Goal: Navigation & Orientation: Find specific page/section

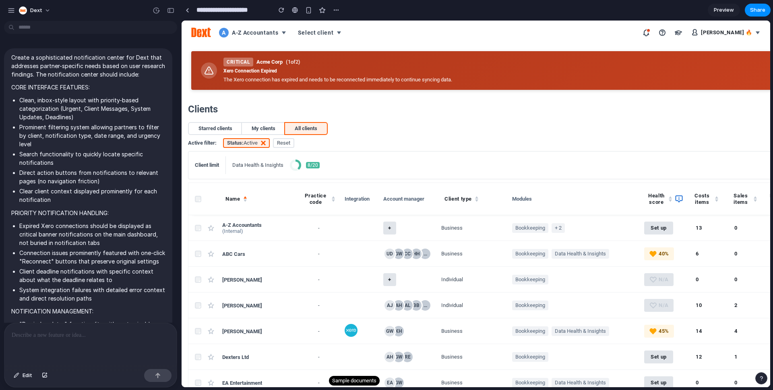
click at [106, 68] on p "Create a sophisticated notification center for Dext that addresses partner-spec…" at bounding box center [88, 65] width 154 height 25
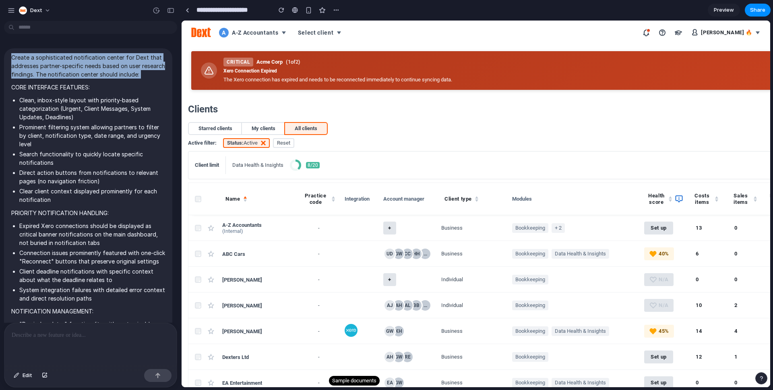
click at [106, 68] on p "Create a sophisticated notification center for Dext that addresses partner-spec…" at bounding box center [88, 65] width 154 height 25
click at [116, 78] on p "Create a sophisticated notification center for Dext that addresses partner-spec…" at bounding box center [88, 65] width 154 height 25
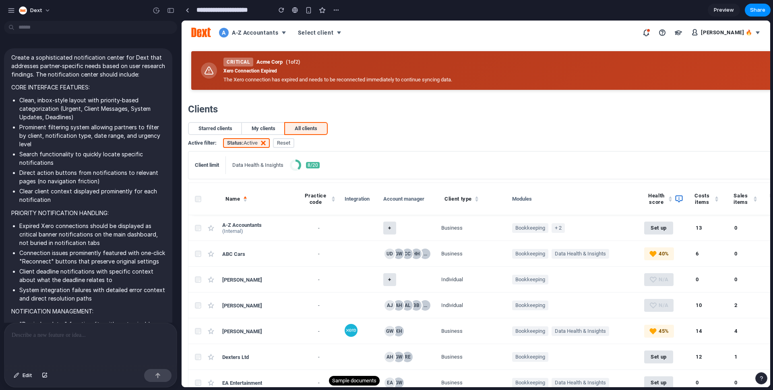
click at [724, 33] on span "[PERSON_NAME] 🔥" at bounding box center [727, 32] width 52 height 6
click at [655, 35] on div "[PERSON_NAME] 🔥" at bounding box center [701, 32] width 124 height 13
click at [650, 33] on button "button" at bounding box center [645, 32] width 13 height 13
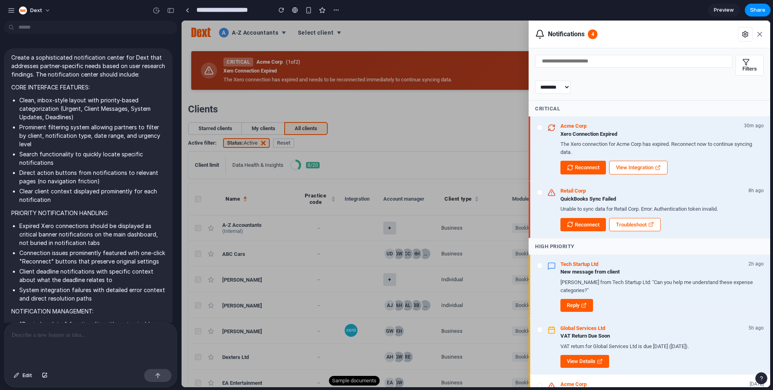
click at [422, 75] on div at bounding box center [475, 204] width 588 height 366
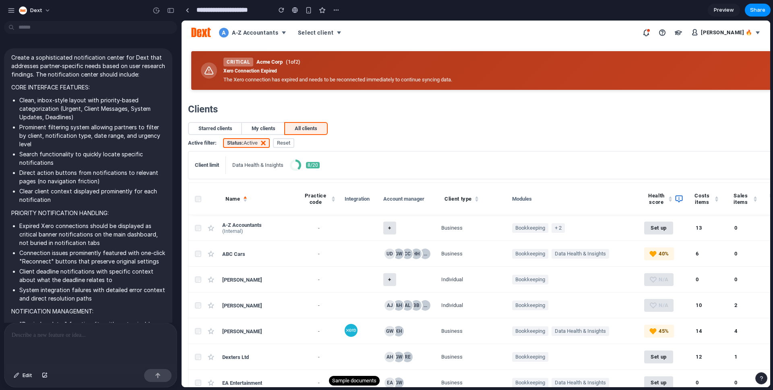
click at [647, 31] on button "button" at bounding box center [645, 32] width 13 height 13
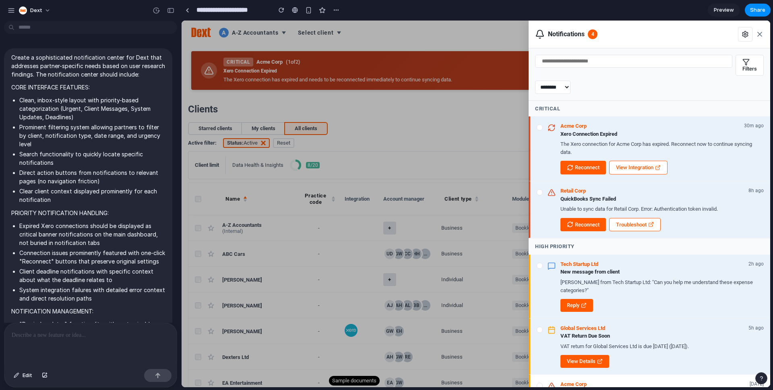
click at [745, 66] on span "Filters" at bounding box center [749, 69] width 14 height 6
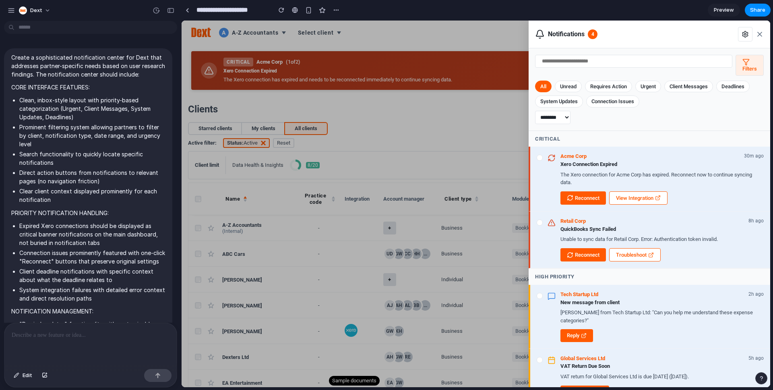
click at [745, 66] on span "Filters" at bounding box center [749, 69] width 14 height 6
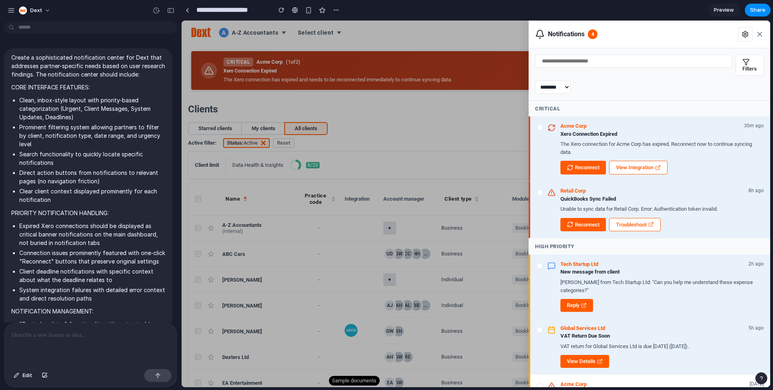
click at [745, 66] on span "Filters" at bounding box center [749, 69] width 14 height 6
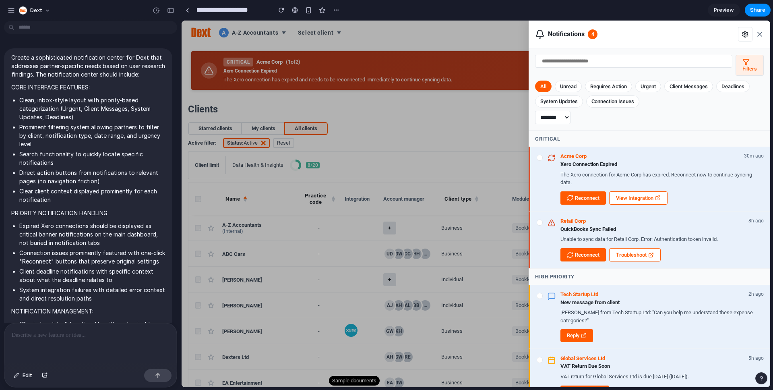
click at [745, 66] on span "Filters" at bounding box center [749, 69] width 14 height 6
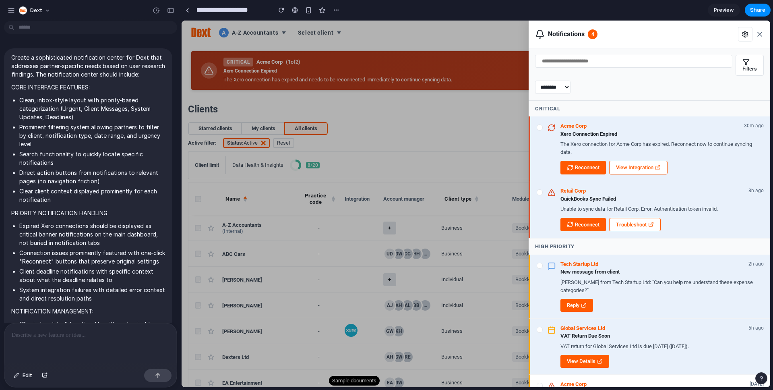
click at [750, 33] on button "button" at bounding box center [745, 34] width 14 height 14
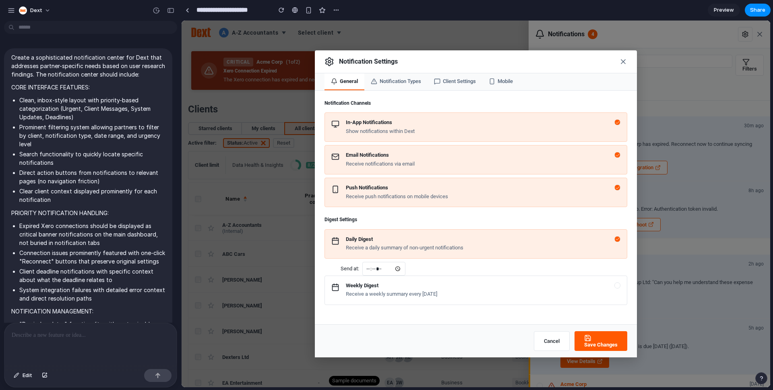
click at [378, 80] on button "Notification Types" at bounding box center [395, 81] width 63 height 17
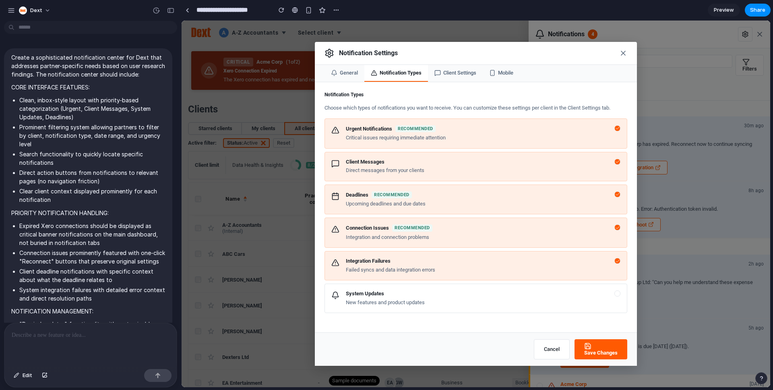
click at [466, 70] on button "Client Settings" at bounding box center [455, 73] width 55 height 17
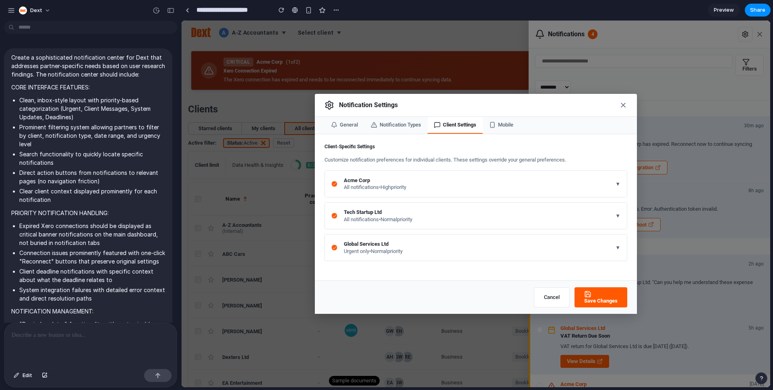
click at [524, 78] on div "Notification Settings General Notification Types Client Settings Mobile Client-…" at bounding box center [475, 204] width 588 height 366
click at [624, 102] on icon "button" at bounding box center [623, 105] width 8 height 8
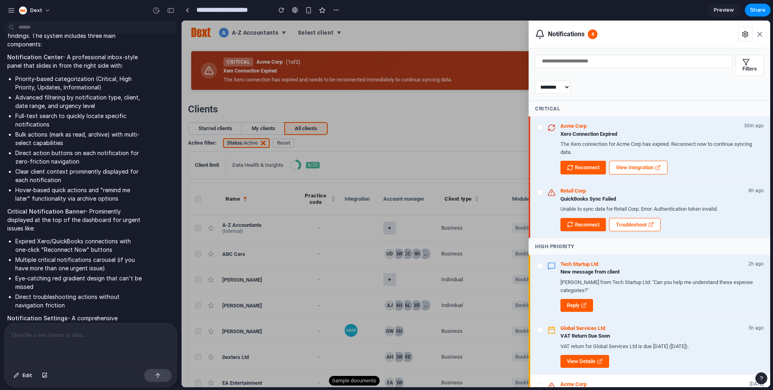
scroll to position [458, 0]
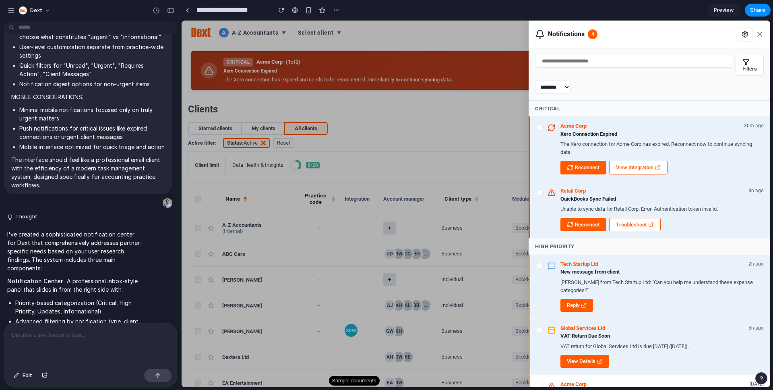
click at [349, 190] on div at bounding box center [475, 204] width 588 height 366
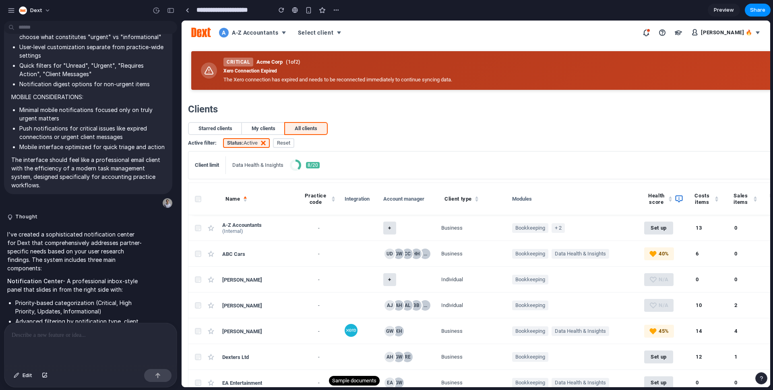
click at [325, 199] on button "Practice code" at bounding box center [318, 198] width 39 height 19
click at [350, 194] on th "Integration" at bounding box center [360, 199] width 39 height 32
click at [467, 194] on button "Client type" at bounding box center [461, 198] width 40 height 13
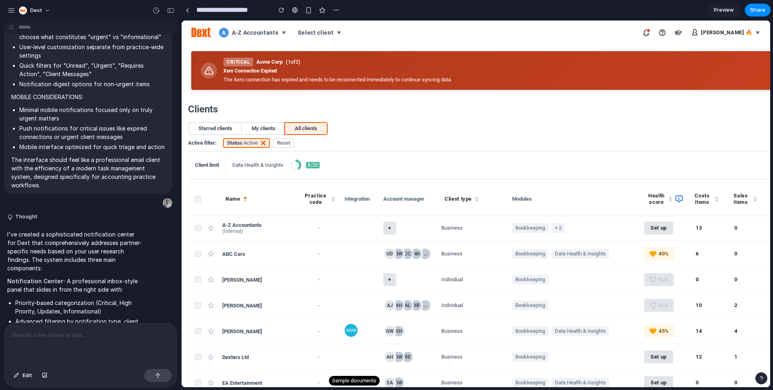
click at [270, 130] on li "My clients" at bounding box center [263, 128] width 43 height 11
click at [222, 128] on li "Starred clients" at bounding box center [215, 128] width 53 height 11
click at [322, 123] on li "All clients" at bounding box center [306, 128] width 42 height 11
click at [283, 140] on link "Reset" at bounding box center [283, 143] width 21 height 10
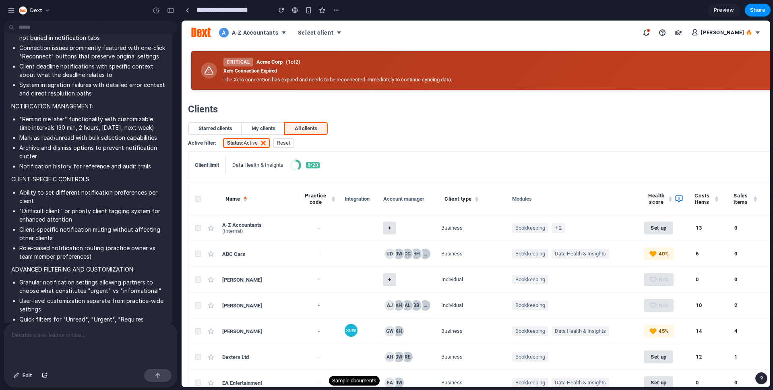
scroll to position [0, 0]
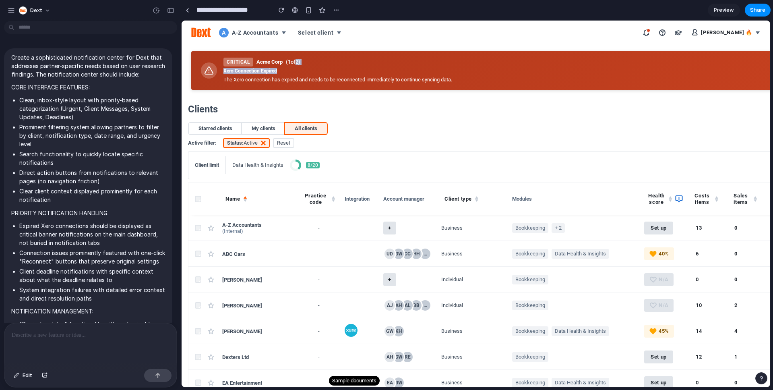
drag, startPoint x: 297, startPoint y: 59, endPoint x: 377, endPoint y: 74, distance: 81.1
click at [360, 70] on div "Critical Acme Corp ( 1 of 2 ) Xero Connection Expired The Xero connection has e…" at bounding box center [777, 71] width 1108 height 26
click at [406, 76] on p "The Xero connection has expired and needs to be reconnected immediately to cont…" at bounding box center [777, 80] width 1108 height 8
drag, startPoint x: 512, startPoint y: 80, endPoint x: 231, endPoint y: 71, distance: 281.5
click at [231, 71] on div "Critical Acme Corp ( 1 of 2 ) Xero Connection Expired The Xero connection has e…" at bounding box center [777, 71] width 1108 height 26
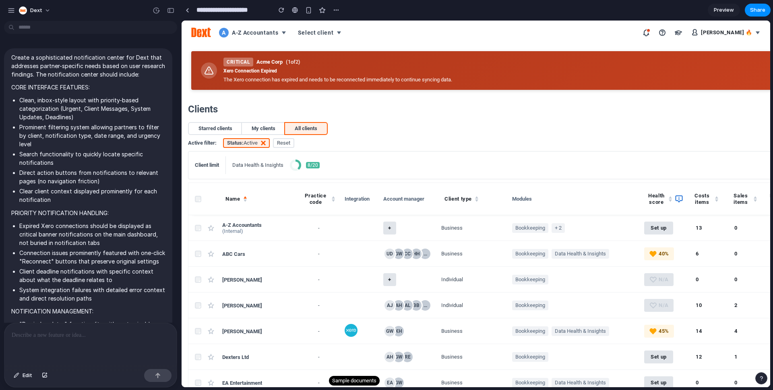
click at [291, 127] on li "All clients" at bounding box center [306, 128] width 42 height 11
click at [275, 125] on li "My clients" at bounding box center [263, 128] width 43 height 11
click at [224, 128] on li "Starred clients" at bounding box center [215, 128] width 53 height 11
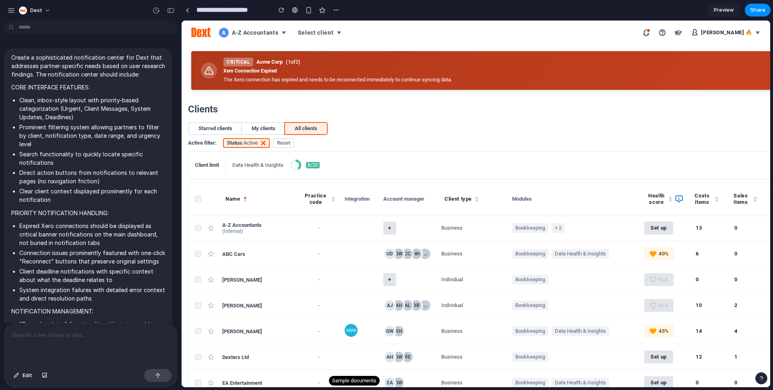
click at [289, 124] on li "All clients" at bounding box center [306, 128] width 42 height 11
click at [756, 33] on button "[PERSON_NAME] 🔥" at bounding box center [726, 32] width 76 height 13
click at [652, 32] on button "button" at bounding box center [645, 32] width 13 height 13
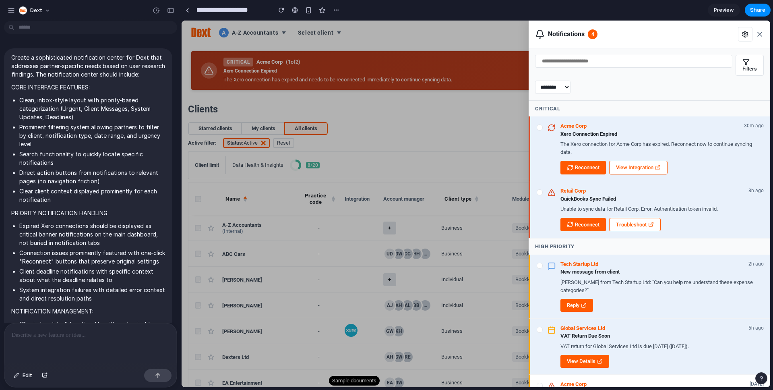
click at [415, 82] on div at bounding box center [475, 204] width 588 height 366
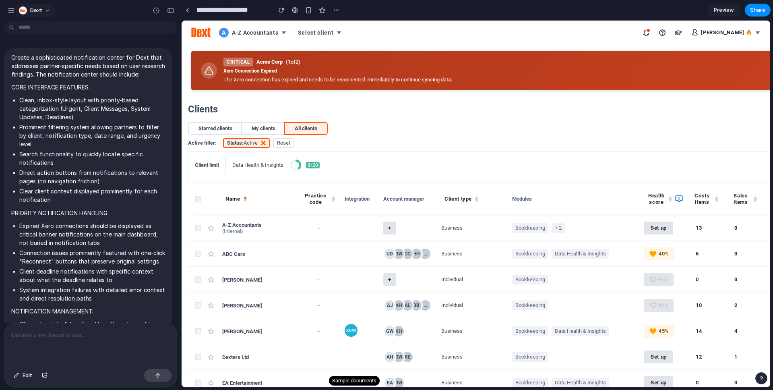
click at [25, 12] on div "button" at bounding box center [23, 10] width 8 height 8
click at [45, 12] on div "Settings Invite members Change theme Sign out" at bounding box center [386, 195] width 773 height 390
click at [45, 12] on button "Dext" at bounding box center [35, 10] width 39 height 13
click at [45, 12] on div "Settings Invite members Change theme Sign out" at bounding box center [386, 195] width 773 height 390
click at [4, 13] on div "Dext" at bounding box center [90, 9] width 181 height 19
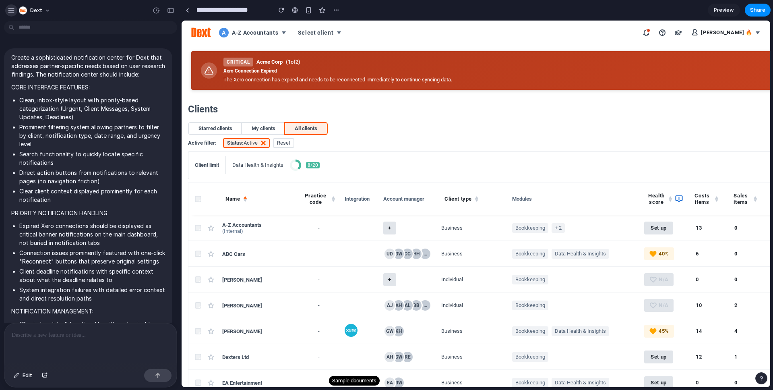
click at [8, 12] on div "button" at bounding box center [11, 10] width 7 height 7
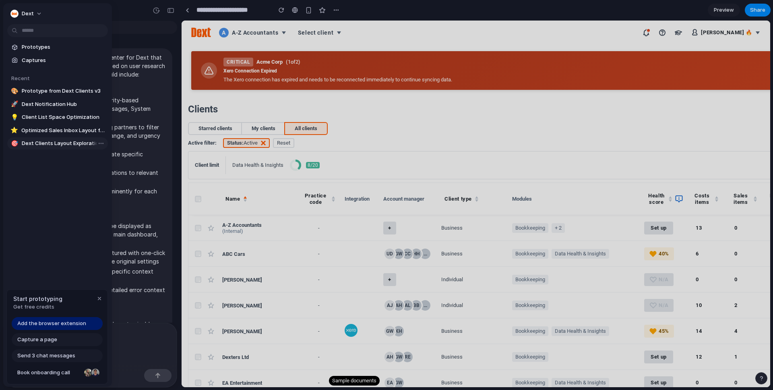
click at [51, 146] on span "Dext Clients Layout Exploration" at bounding box center [63, 143] width 83 height 8
type input "**********"
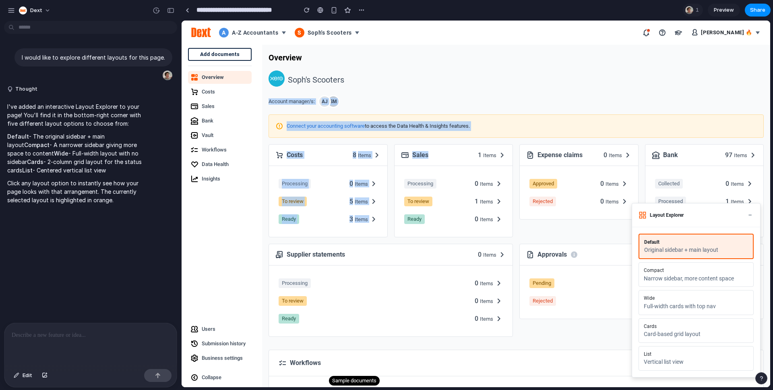
drag, startPoint x: 390, startPoint y: 109, endPoint x: 464, endPoint y: 153, distance: 86.3
click at [462, 151] on div "Overview [PERSON_NAME]'s Scooters Account manager/s: AJ SM Connect your account…" at bounding box center [516, 216] width 508 height 342
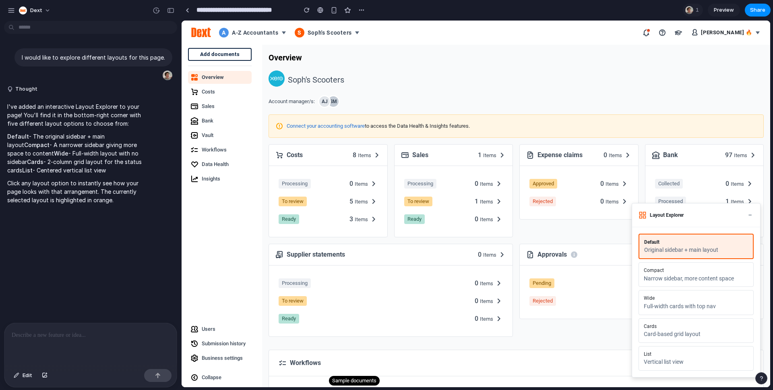
click at [520, 187] on section "Approved 0 Items Rejected 0 Items" at bounding box center [579, 192] width 118 height 53
click at [479, 188] on link "Processing 0 Items" at bounding box center [453, 183] width 105 height 16
click at [706, 272] on div "Compact" at bounding box center [695, 271] width 105 height 6
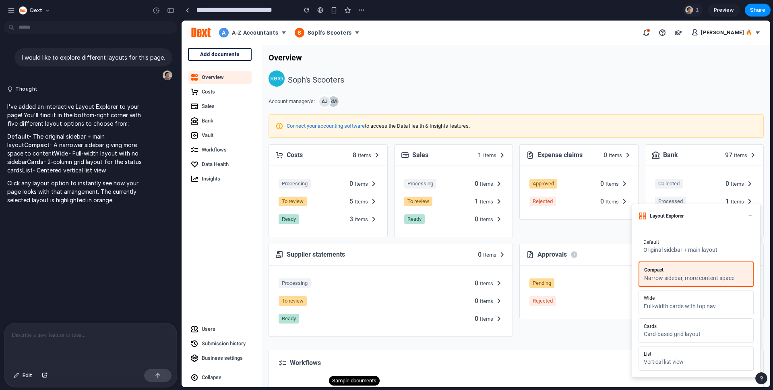
click at [689, 250] on div "Original sidebar + main layout" at bounding box center [695, 249] width 105 height 7
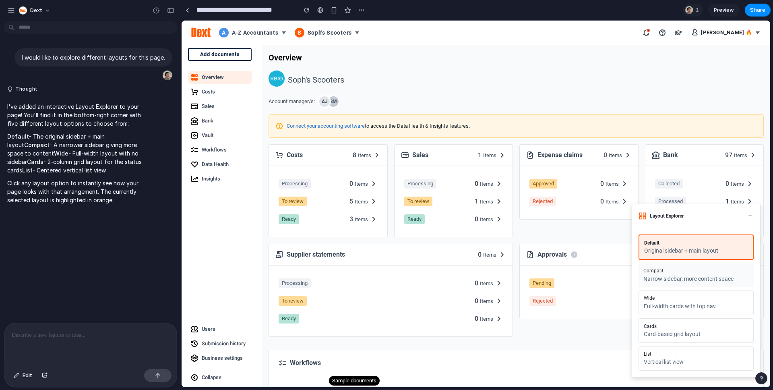
click at [684, 263] on button "Compact Narrow sidebar, more content space" at bounding box center [695, 275] width 115 height 24
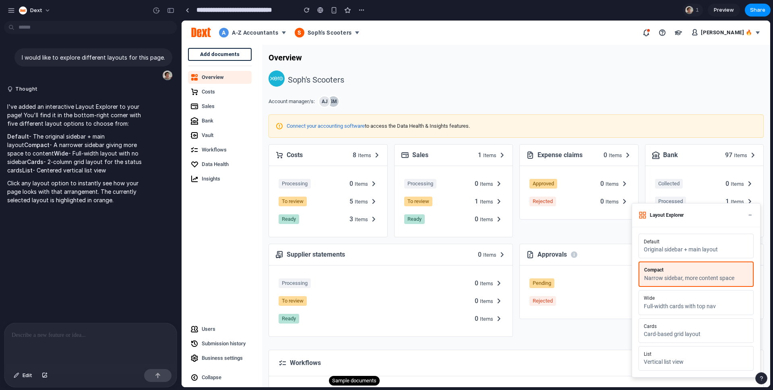
click at [684, 262] on button "Compact Narrow sidebar, more content space" at bounding box center [695, 273] width 115 height 25
click at [686, 303] on div "Full-width cards with top nav" at bounding box center [695, 306] width 105 height 7
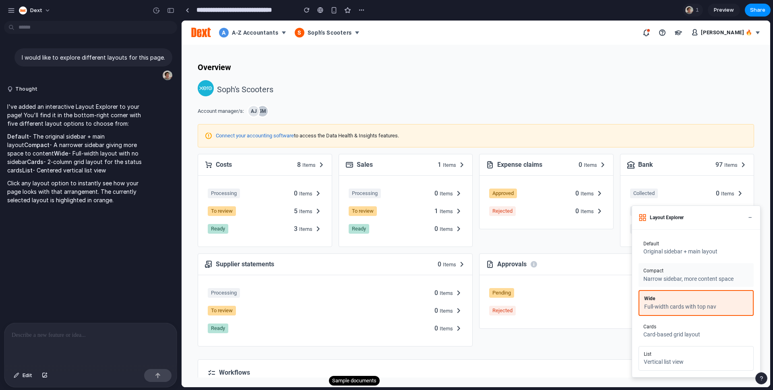
click at [686, 273] on button "Compact Narrow sidebar, more content space" at bounding box center [695, 275] width 115 height 24
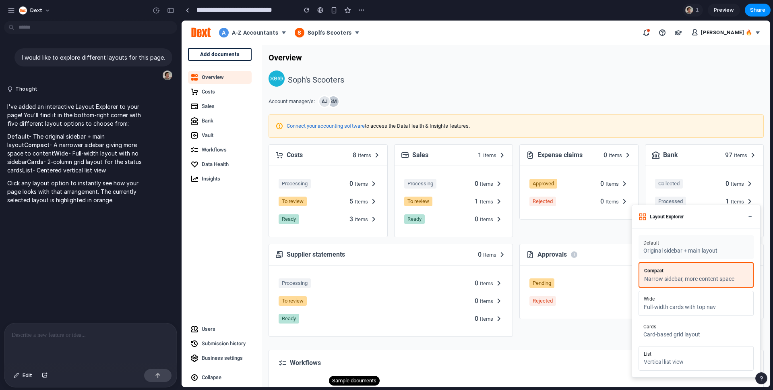
click at [683, 247] on div "Original sidebar + main layout" at bounding box center [695, 250] width 105 height 7
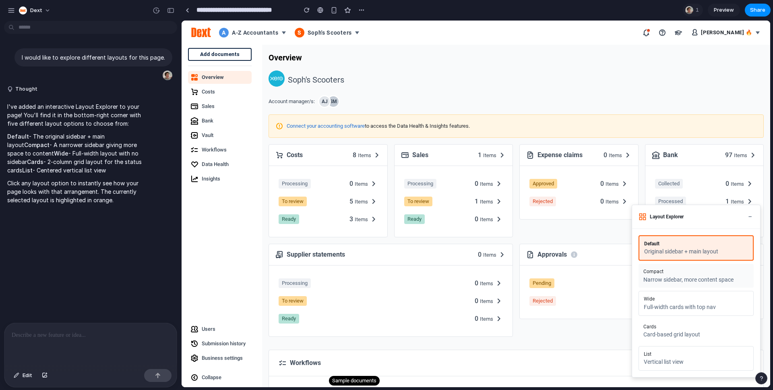
click at [688, 278] on div "Narrow sidebar, more content space" at bounding box center [695, 279] width 105 height 7
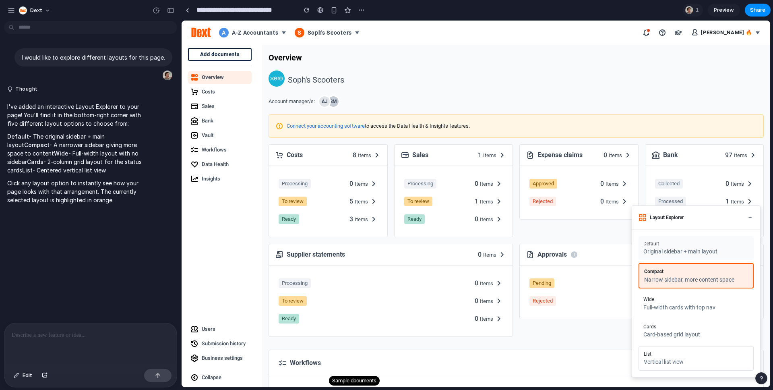
click at [682, 243] on div "Default" at bounding box center [695, 244] width 105 height 6
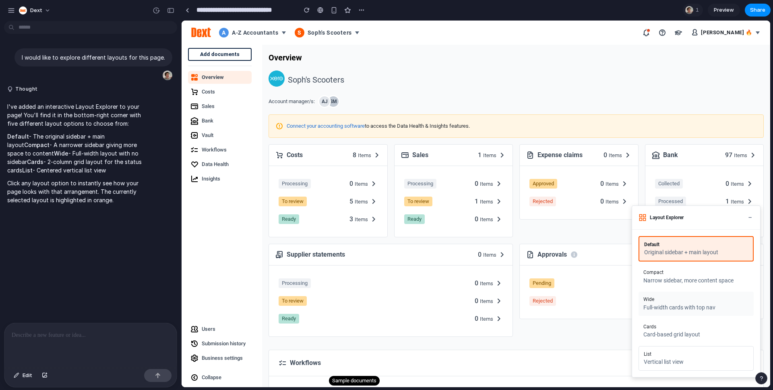
click at [683, 299] on div "Wide" at bounding box center [695, 299] width 105 height 6
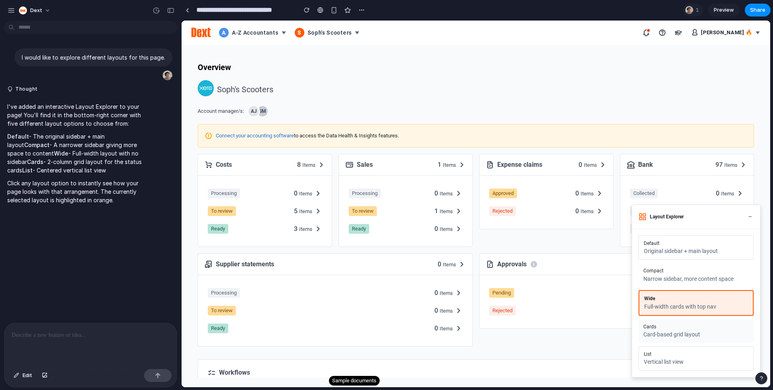
click at [685, 331] on div "Card-based grid layout" at bounding box center [695, 334] width 105 height 7
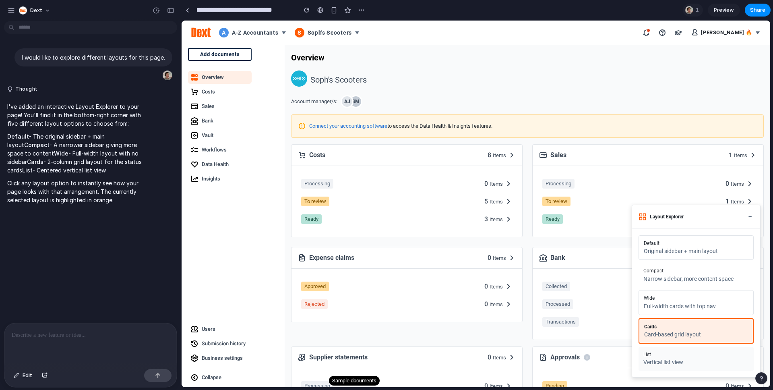
click at [683, 363] on div "Vertical list view" at bounding box center [695, 362] width 105 height 7
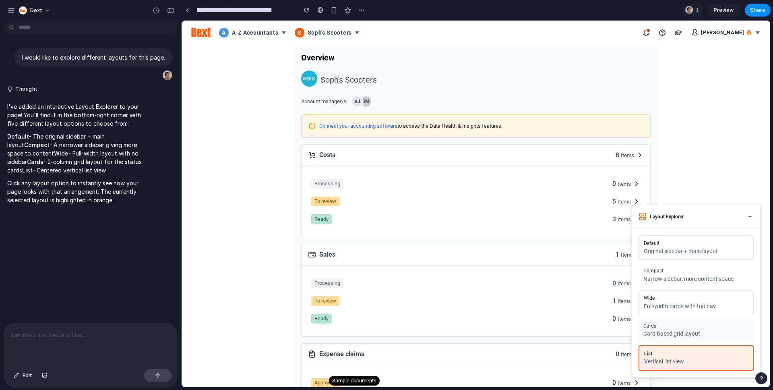
click at [685, 340] on button "Cards Card-based grid layout" at bounding box center [695, 330] width 115 height 24
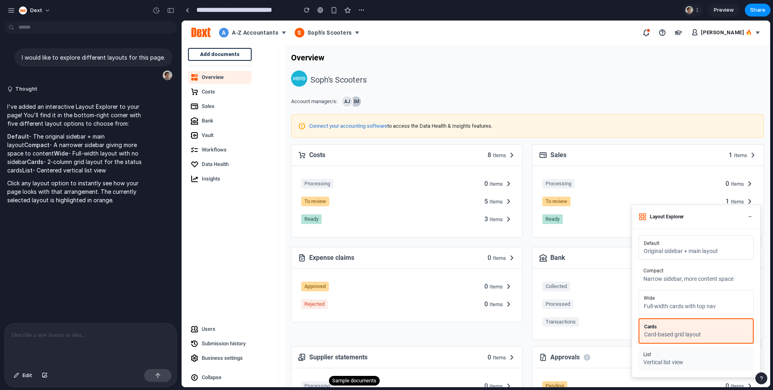
click at [684, 359] on div "Vertical list view" at bounding box center [695, 362] width 105 height 7
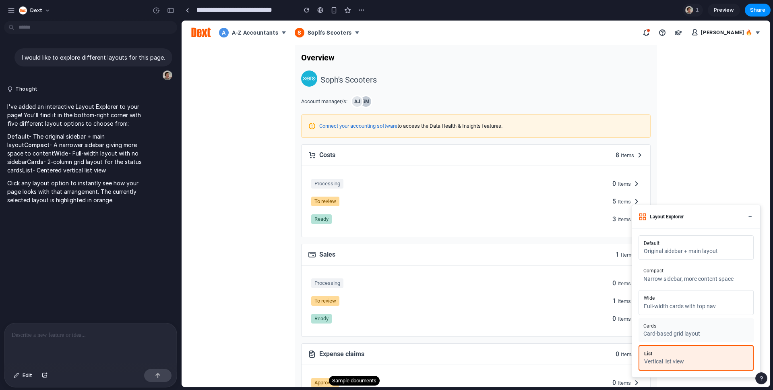
click at [685, 335] on div "Card-based grid layout" at bounding box center [695, 333] width 105 height 7
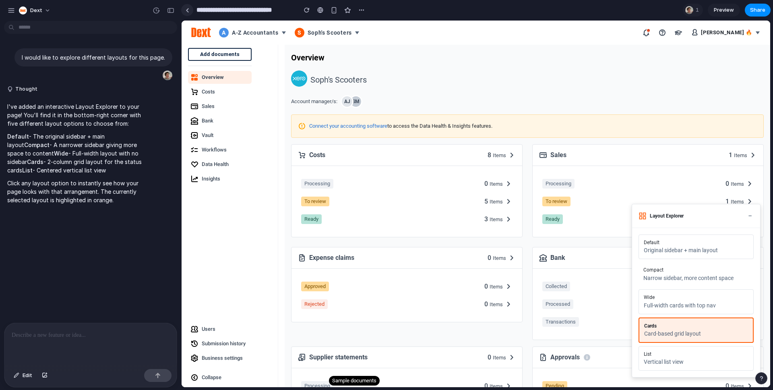
click at [188, 10] on div at bounding box center [188, 10] width 4 height 4
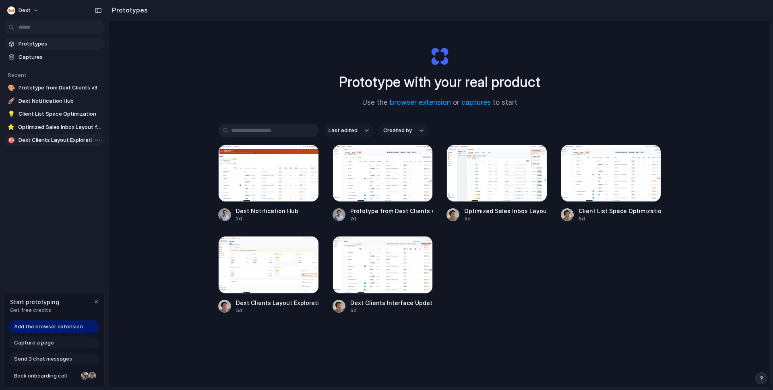
click at [45, 138] on span "Dext Clients Layout Exploration" at bounding box center [60, 140] width 83 height 8
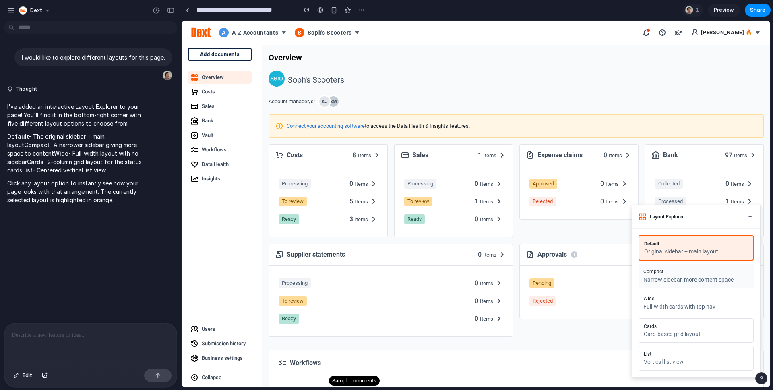
click at [695, 284] on button "Compact Narrow sidebar, more content space" at bounding box center [695, 276] width 115 height 24
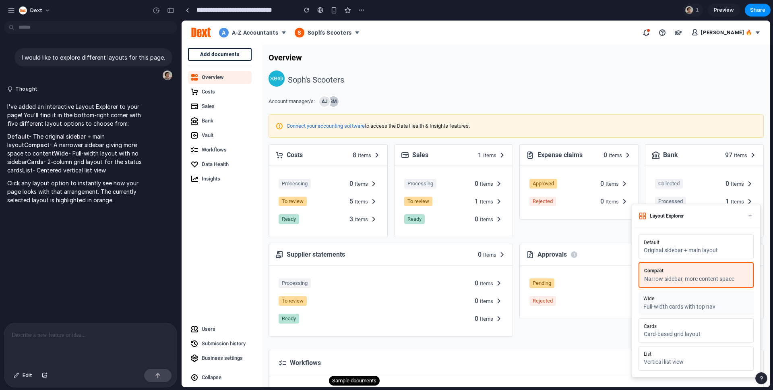
click at [689, 311] on button "Wide Full-width cards with top nav" at bounding box center [695, 303] width 115 height 24
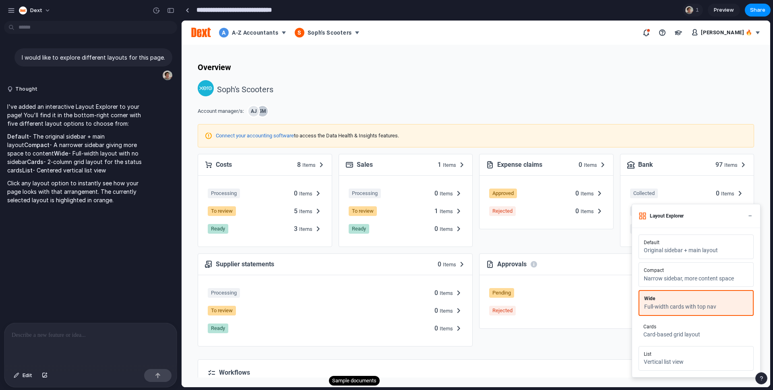
click at [197, 11] on input "**********" at bounding box center [244, 10] width 99 height 14
click at [188, 12] on div at bounding box center [188, 10] width 4 height 4
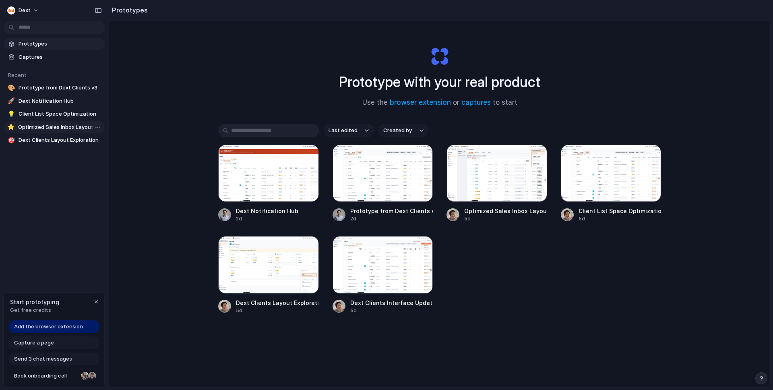
click at [49, 126] on span "Optimized Sales Inbox Layout for Dext Clients" at bounding box center [59, 127] width 83 height 8
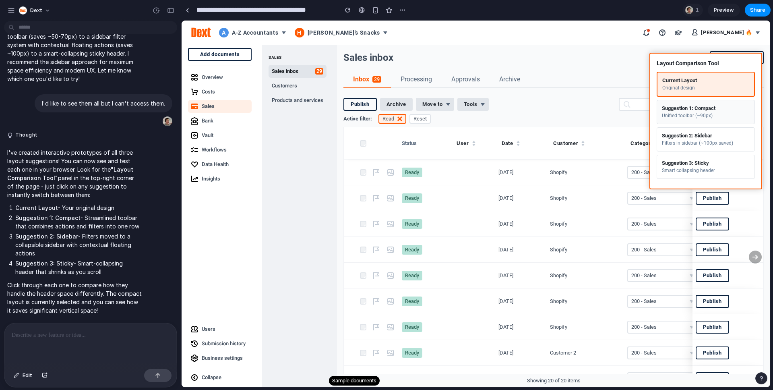
click at [691, 109] on div "Suggestion 1: Compact" at bounding box center [706, 108] width 88 height 6
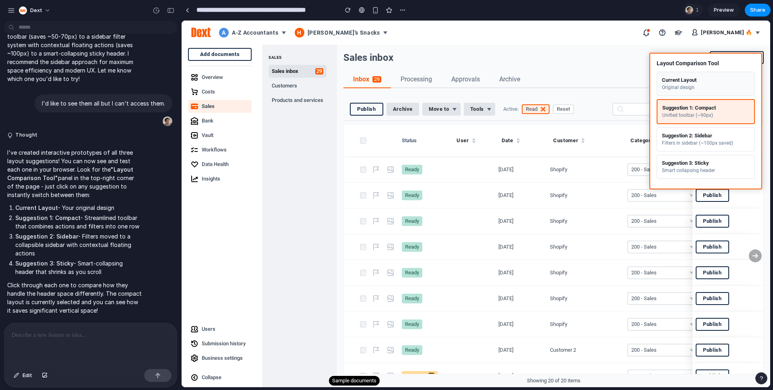
click at [672, 87] on div "Original design" at bounding box center [706, 88] width 88 height 6
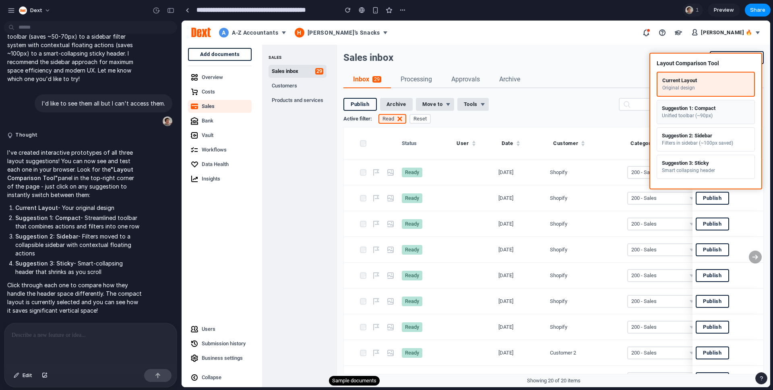
click at [674, 109] on div "Suggestion 1: Compact" at bounding box center [706, 108] width 88 height 6
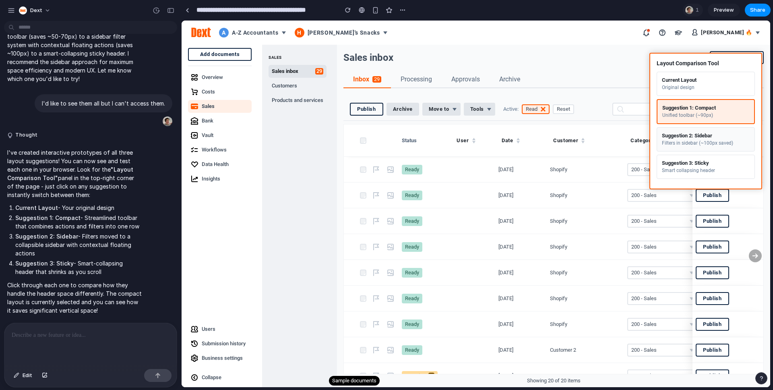
click at [676, 134] on div "Suggestion 2: Sidebar" at bounding box center [706, 135] width 88 height 6
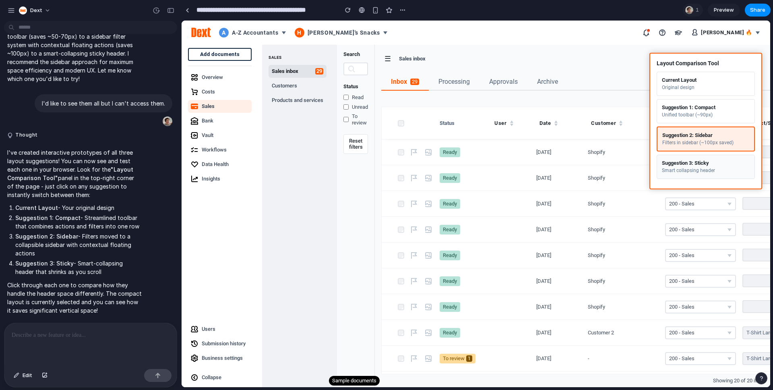
click at [679, 162] on div "Suggestion 3: Sticky" at bounding box center [706, 163] width 88 height 6
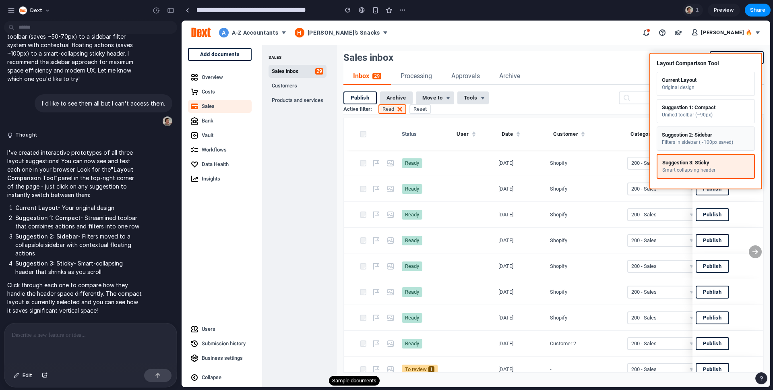
click at [683, 140] on div "Filters in sidebar (~100px saved)" at bounding box center [706, 142] width 88 height 6
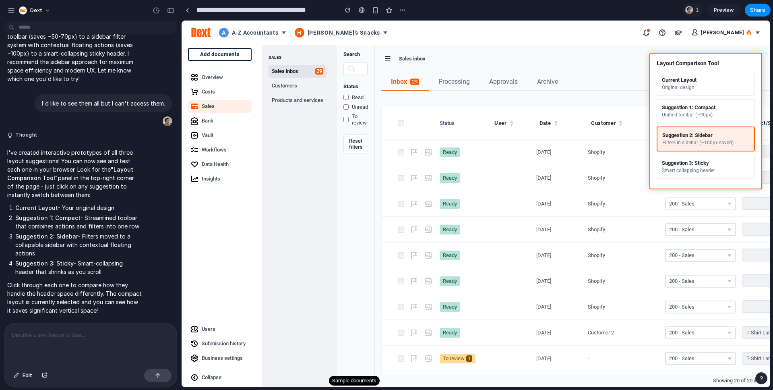
click at [373, 107] on div "Search Status Read Unread To review Reset filters" at bounding box center [356, 216] width 38 height 342
click at [367, 106] on span "Unread" at bounding box center [360, 107] width 16 height 6
click at [366, 107] on span "Unread" at bounding box center [360, 107] width 16 height 6
click at [488, 48] on div "☰ Sales inbox Add documents Inbox 29 Processing Approvals Archive Status User D…" at bounding box center [739, 216] width 729 height 342
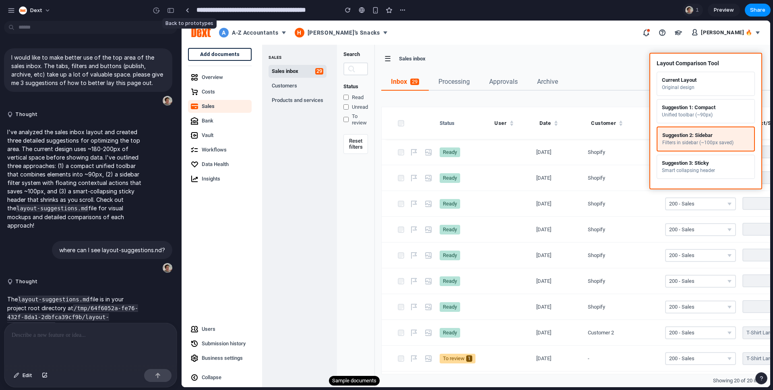
click at [182, 5] on div at bounding box center [187, 10] width 12 height 12
click at [193, 16] on div "**********" at bounding box center [294, 10] width 227 height 14
click at [189, 9] on link at bounding box center [187, 10] width 12 height 12
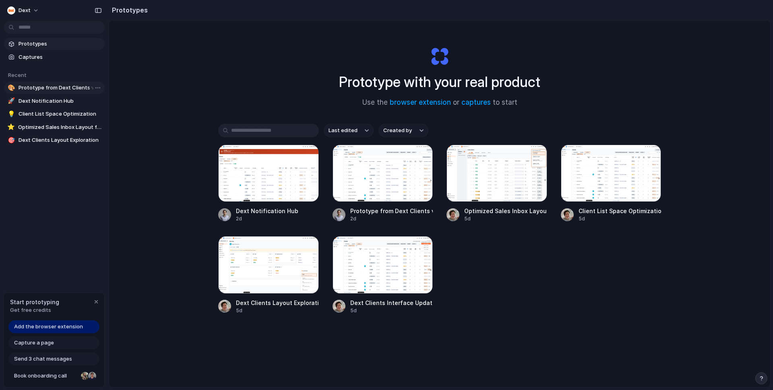
click at [45, 86] on span "Prototype from Dext Clients v3" at bounding box center [60, 88] width 83 height 8
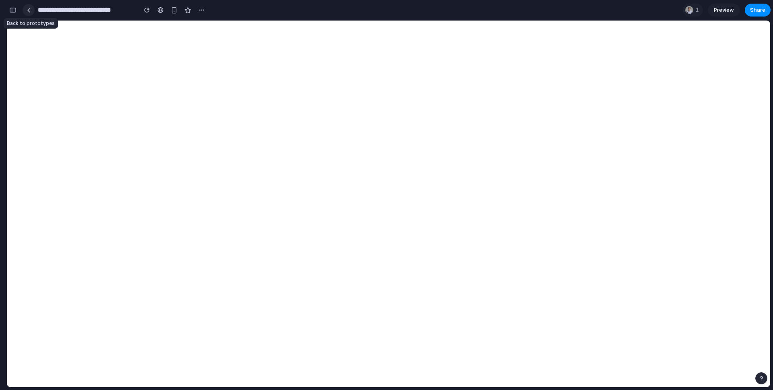
click at [29, 8] on div at bounding box center [29, 10] width 4 height 4
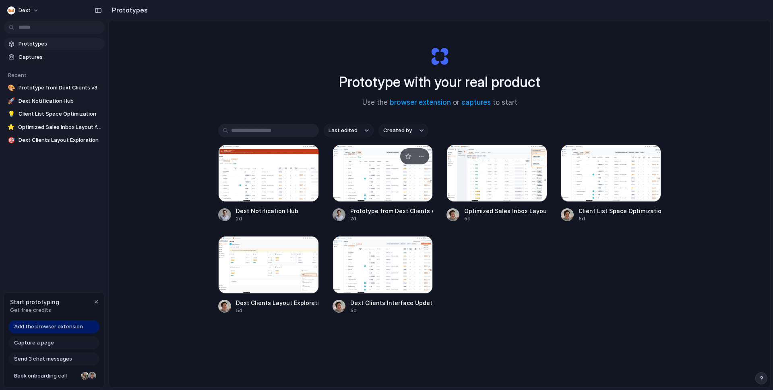
click at [362, 179] on div at bounding box center [382, 172] width 101 height 57
